Goal: Navigation & Orientation: Find specific page/section

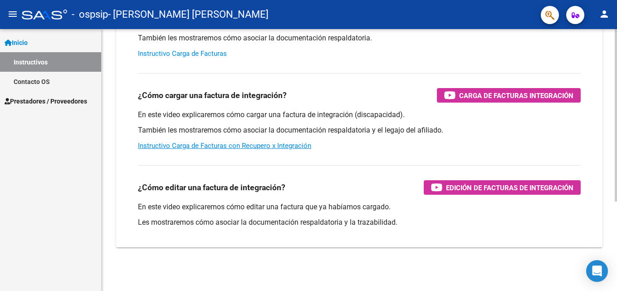
scroll to position [91, 0]
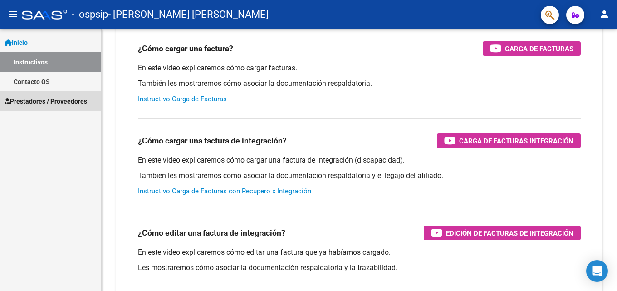
click at [52, 100] on span "Prestadores / Proveedores" at bounding box center [46, 101] width 83 height 10
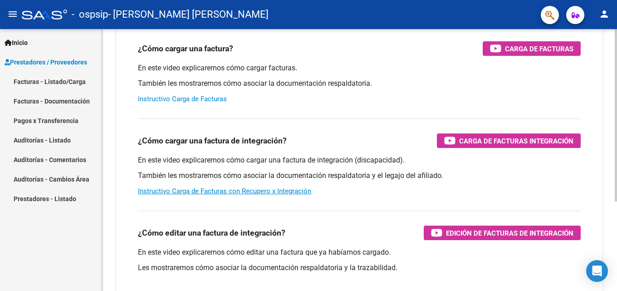
click at [178, 100] on link "Instructivo Carga de Facturas" at bounding box center [182, 99] width 89 height 8
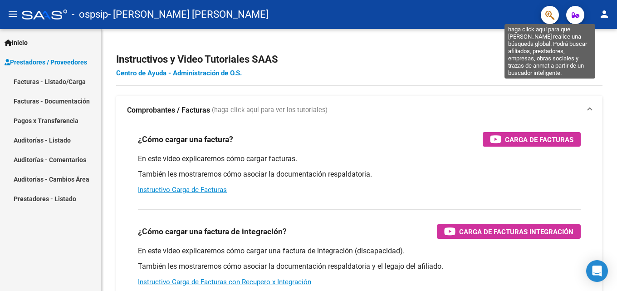
click at [546, 14] on icon "button" at bounding box center [549, 15] width 9 height 10
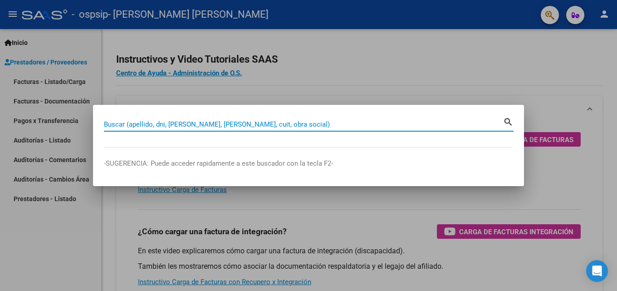
click at [137, 141] on mat-dialog-content "Buscar (apellido, dni, [PERSON_NAME], nro traspaso, cuit, obra social) search" at bounding box center [308, 132] width 431 height 32
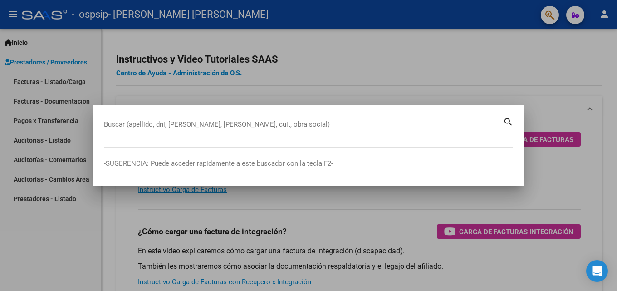
click at [135, 138] on div "Buscar (apellido, dni, [PERSON_NAME], nro traspaso, cuit, obra social) search" at bounding box center [308, 128] width 409 height 24
click at [133, 120] on input "Buscar (apellido, dni, [PERSON_NAME], [PERSON_NAME], cuit, obra social)" at bounding box center [303, 124] width 399 height 8
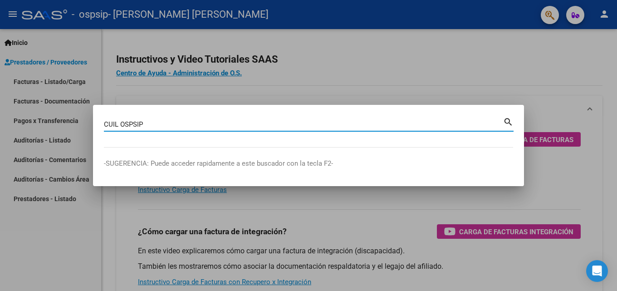
type input "CUIL OSPSIP"
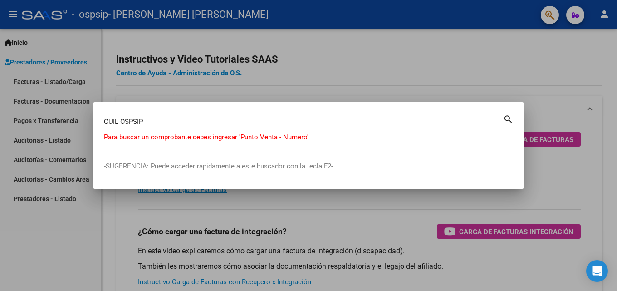
click at [67, 212] on div at bounding box center [308, 145] width 617 height 291
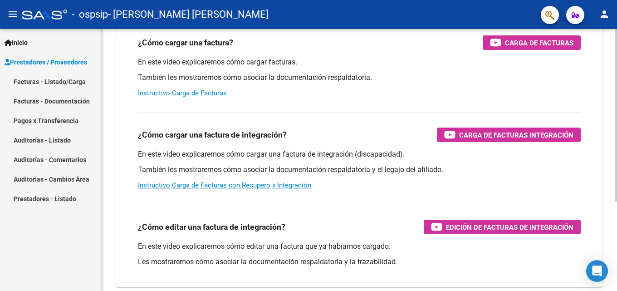
scroll to position [136, 0]
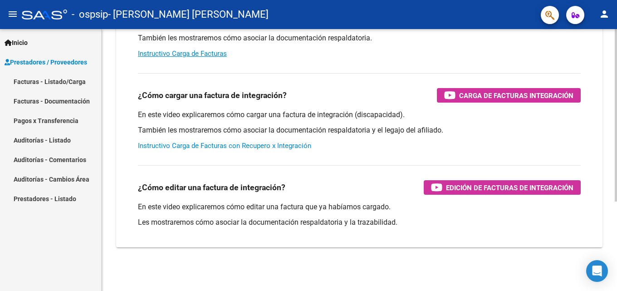
click at [263, 142] on link "Instructivo Carga de Facturas con Recupero x Integración" at bounding box center [224, 145] width 173 height 8
click at [45, 83] on link "Facturas - Listado/Carga" at bounding box center [50, 81] width 101 height 19
click at [43, 99] on link "Facturas - Documentación" at bounding box center [50, 100] width 101 height 19
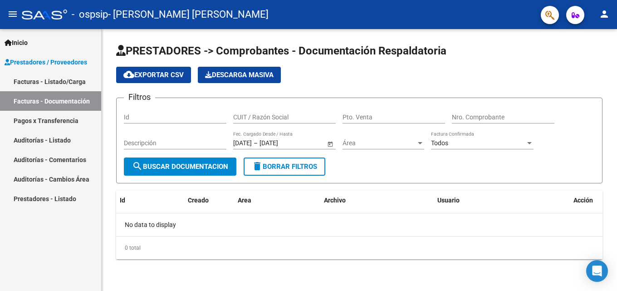
click at [48, 137] on link "Auditorías - Listado" at bounding box center [50, 139] width 101 height 19
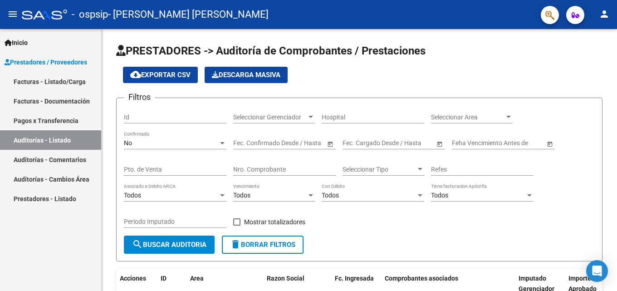
click at [51, 155] on link "Auditorías - Comentarios" at bounding box center [50, 159] width 101 height 19
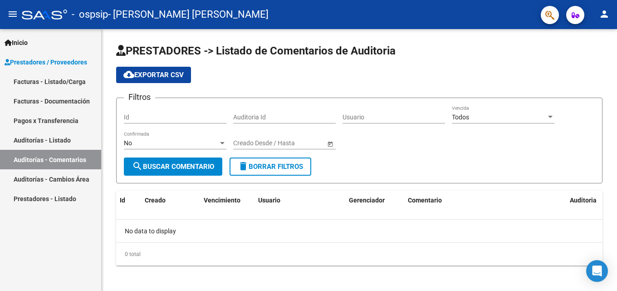
click at [56, 175] on link "Auditorías - Cambios Área" at bounding box center [50, 178] width 101 height 19
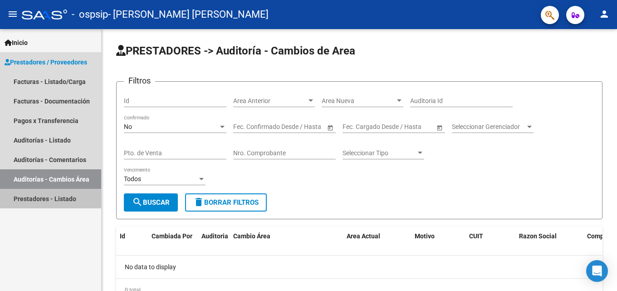
click at [57, 192] on link "Prestadores - Listado" at bounding box center [50, 198] width 101 height 19
